Goal: Obtain resource: Download file/media

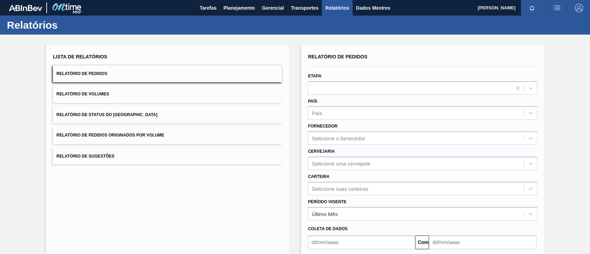
click at [130, 133] on font "Relatório de Pedidos Originados por Volume" at bounding box center [110, 135] width 108 height 5
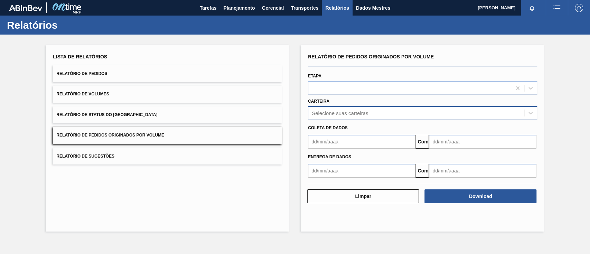
click at [388, 111] on div "Selecione suas carteiras" at bounding box center [416, 113] width 216 height 10
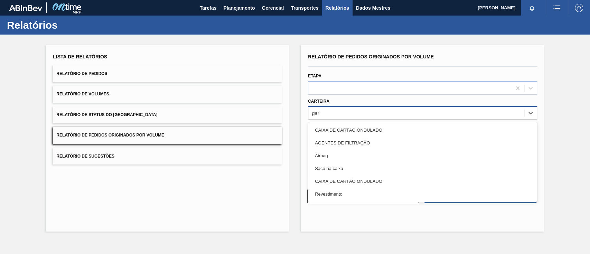
type input "ga"
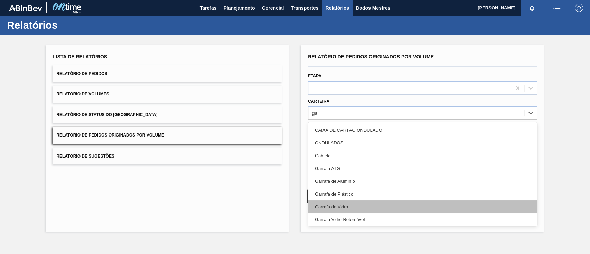
click at [349, 204] on div "Garrafa de Vidro" at bounding box center [422, 206] width 229 height 13
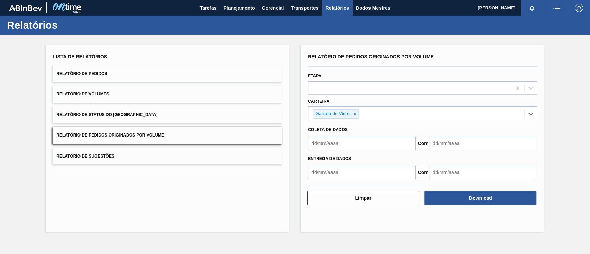
click at [339, 146] on input "text" at bounding box center [361, 143] width 107 height 14
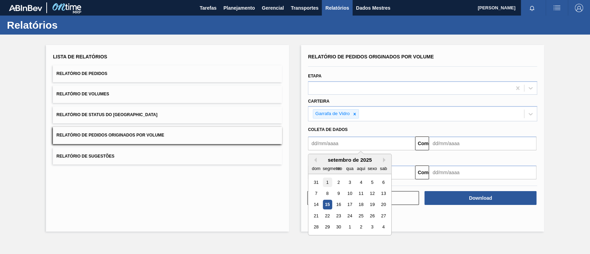
click at [323, 184] on div "1" at bounding box center [327, 182] width 9 height 9
type input "[DATE]"
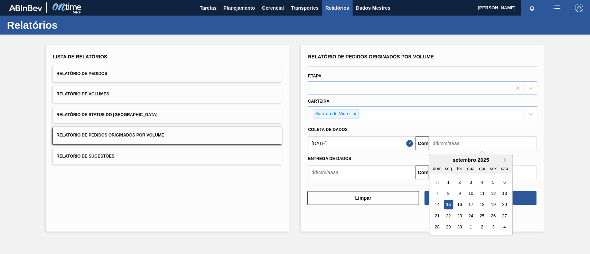
click at [444, 143] on input "text" at bounding box center [482, 143] width 107 height 14
click at [473, 205] on div "17" at bounding box center [470, 204] width 9 height 9
type input "[DATE]"
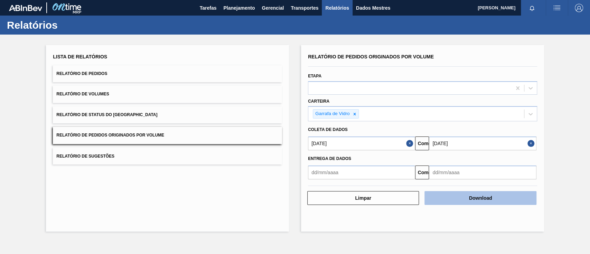
click at [487, 198] on font "Download" at bounding box center [480, 198] width 23 height 6
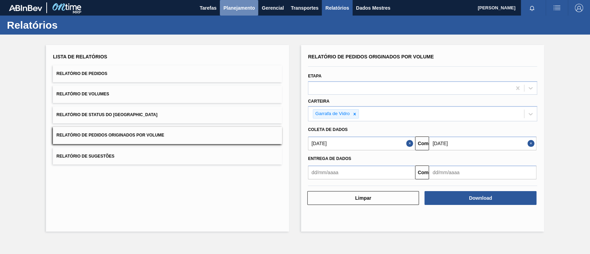
click at [235, 5] on font "Planejamento" at bounding box center [238, 8] width 31 height 6
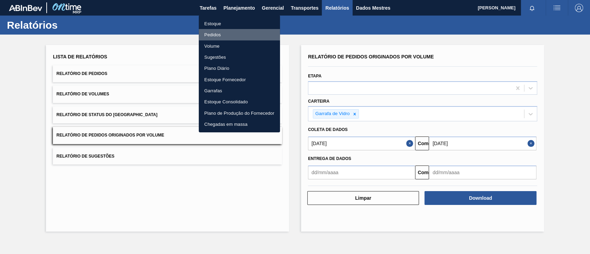
click at [209, 35] on font "Pedidos" at bounding box center [212, 34] width 17 height 5
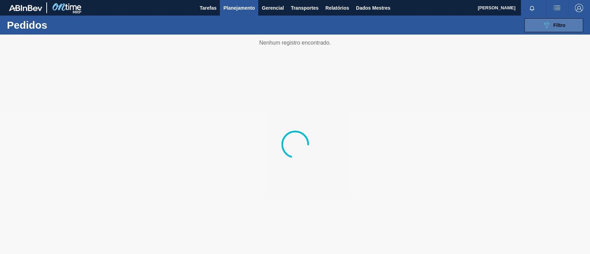
click at [567, 23] on button "089F7B8B-B2A5-4AFE-B5C0-19BA573D28AC Filtro" at bounding box center [553, 25] width 59 height 14
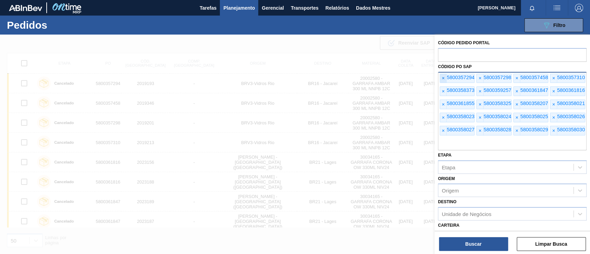
click at [442, 77] on font "×" at bounding box center [442, 78] width 3 height 6
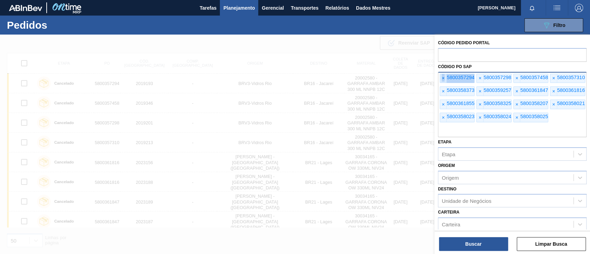
click at [442, 77] on font "×" at bounding box center [442, 78] width 3 height 6
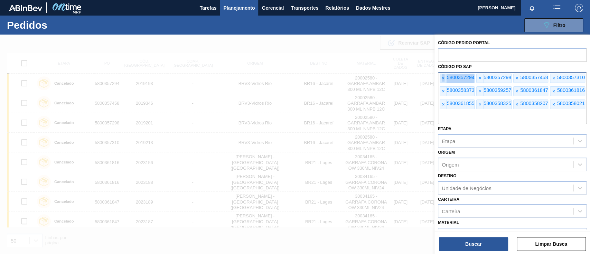
click at [442, 77] on font "×" at bounding box center [442, 78] width 3 height 6
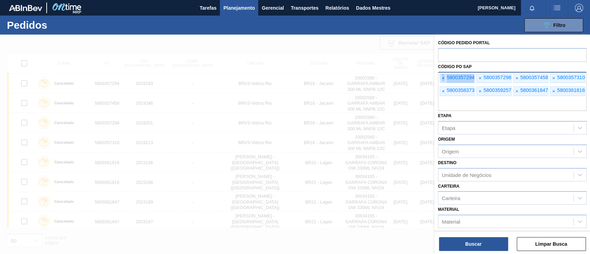
click at [442, 77] on font "×" at bounding box center [442, 78] width 3 height 6
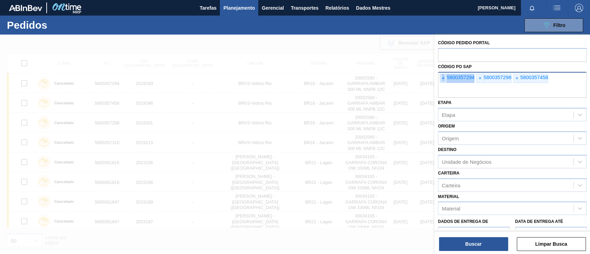
click at [442, 77] on font "×" at bounding box center [442, 78] width 3 height 6
click at [442, 85] on input "text" at bounding box center [512, 91] width 149 height 13
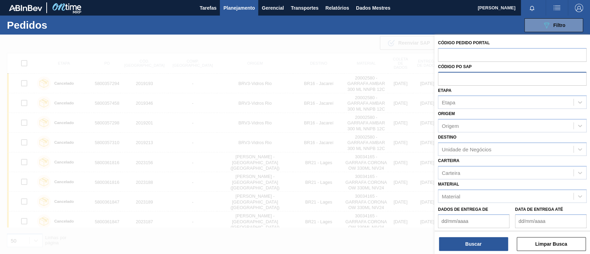
paste input "text"
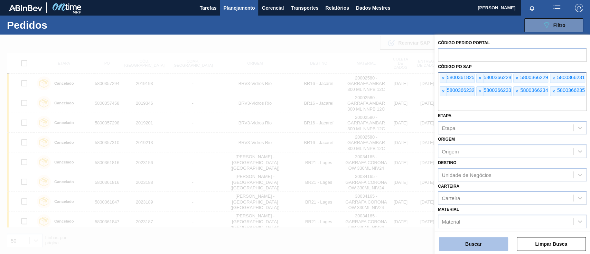
click at [481, 243] on font "Buscar" at bounding box center [473, 244] width 16 height 6
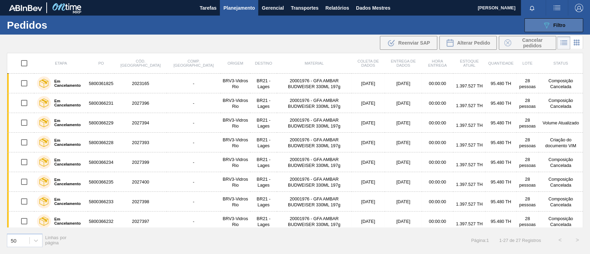
click at [532, 24] on button "089F7B8B-B2A5-4AFE-B5C0-19BA573D28AC Filtro" at bounding box center [553, 25] width 59 height 14
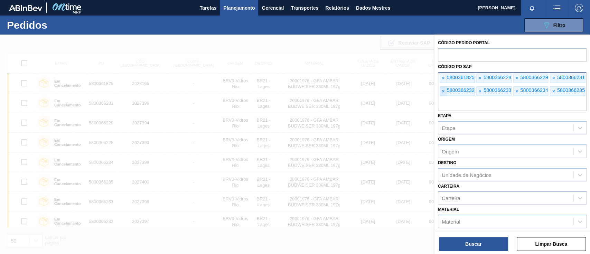
click at [441, 93] on span "×" at bounding box center [443, 91] width 7 height 9
click at [441, 98] on input "text" at bounding box center [512, 104] width 149 height 13
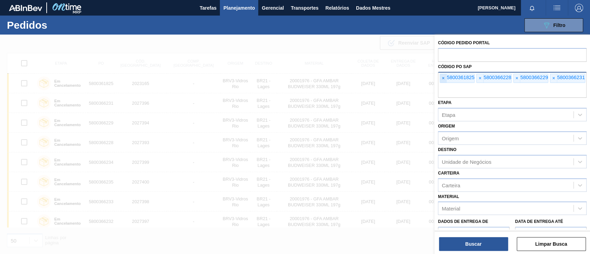
click at [440, 79] on span "×" at bounding box center [443, 78] width 7 height 9
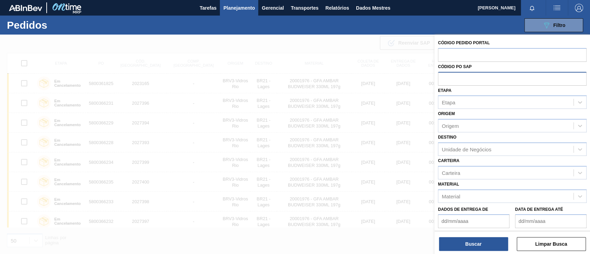
paste input "text"
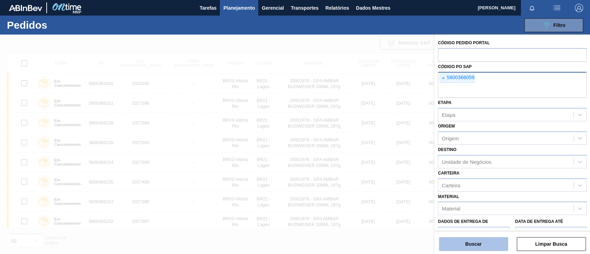
click at [473, 242] on font "Buscar" at bounding box center [473, 244] width 16 height 6
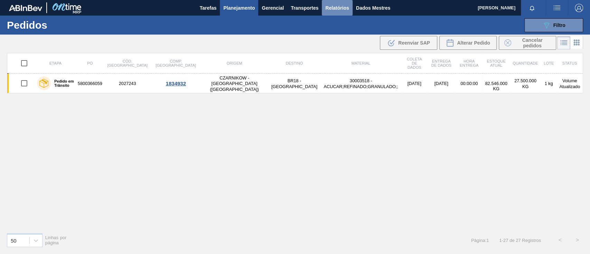
click at [338, 8] on font "Relatórios" at bounding box center [336, 8] width 23 height 6
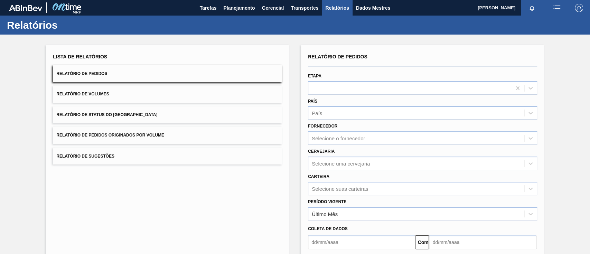
click at [160, 133] on font "Relatório de Pedidos Originados por Volume" at bounding box center [110, 135] width 108 height 5
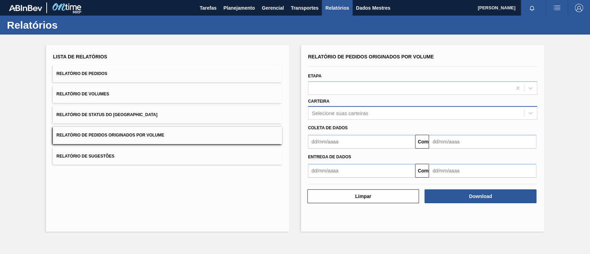
click at [331, 112] on font "Selecione suas carteiras" at bounding box center [340, 113] width 56 height 6
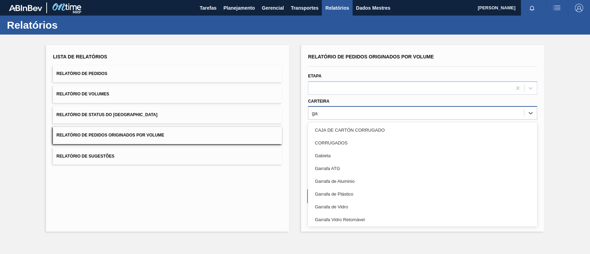
type input "g"
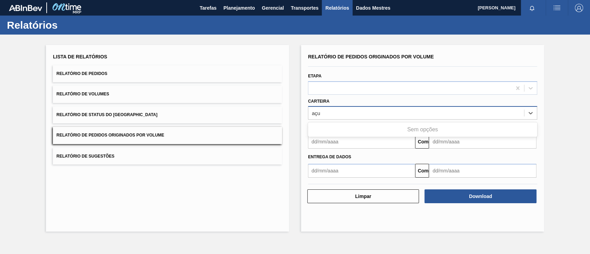
type input "aç"
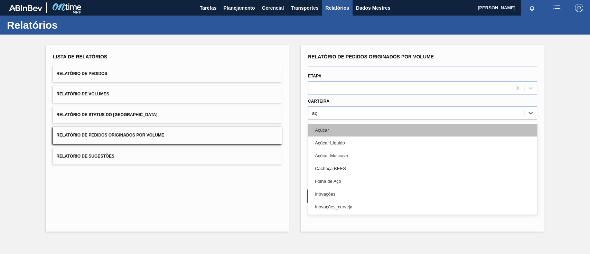
click at [340, 130] on div "Açúcar" at bounding box center [422, 130] width 229 height 13
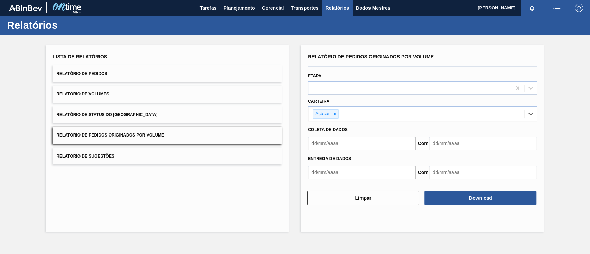
click at [335, 140] on input "text" at bounding box center [361, 143] width 107 height 14
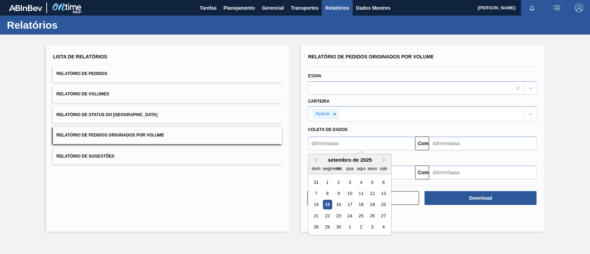
click at [326, 185] on div "1" at bounding box center [327, 182] width 9 height 9
type input "[DATE]"
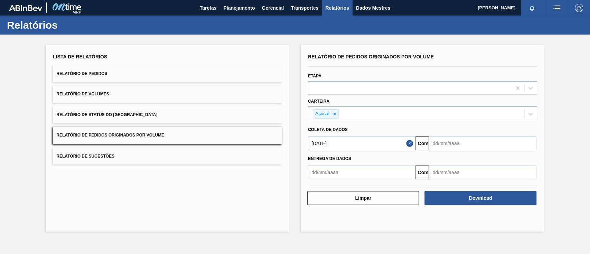
click at [473, 146] on input "text" at bounding box center [482, 143] width 107 height 14
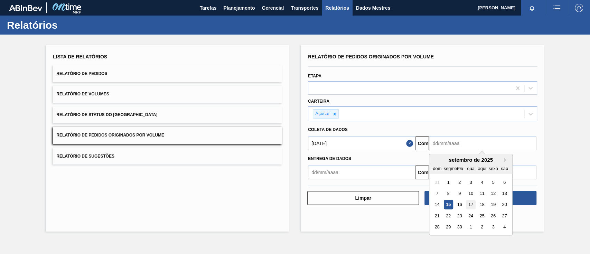
click at [470, 206] on font "17" at bounding box center [470, 204] width 5 height 5
type input "[DATE]"
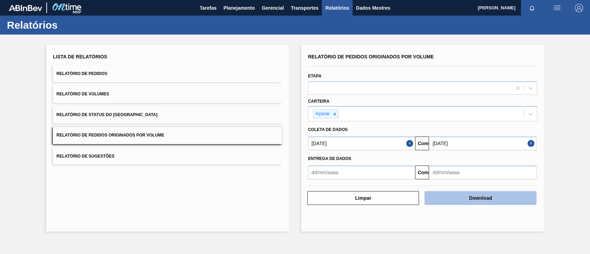
click at [489, 198] on font "Download" at bounding box center [480, 198] width 23 height 6
